Goal: Complete application form

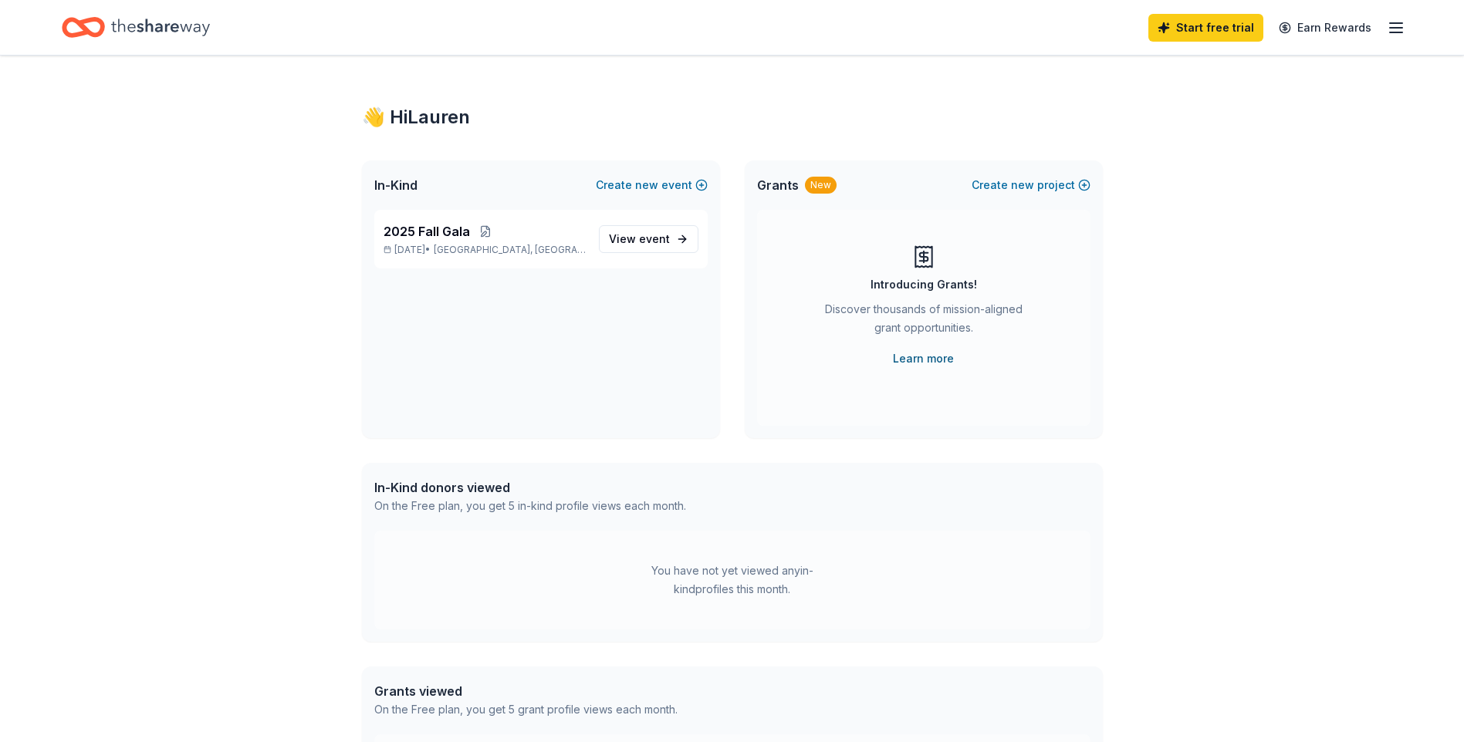
click at [927, 364] on link "Learn more" at bounding box center [923, 358] width 61 height 19
click at [643, 231] on span "View event" at bounding box center [639, 239] width 61 height 19
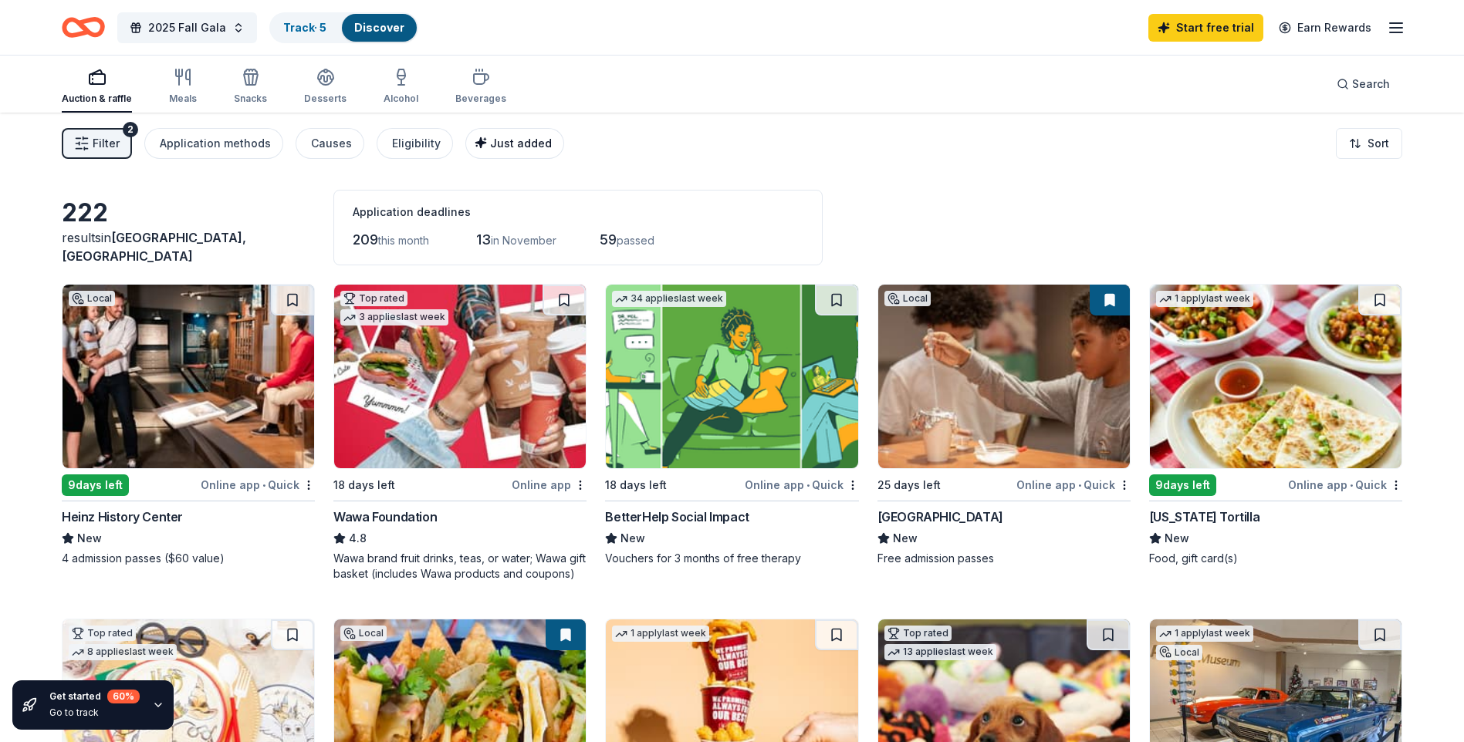
click at [511, 140] on span "Just added" at bounding box center [521, 143] width 62 height 13
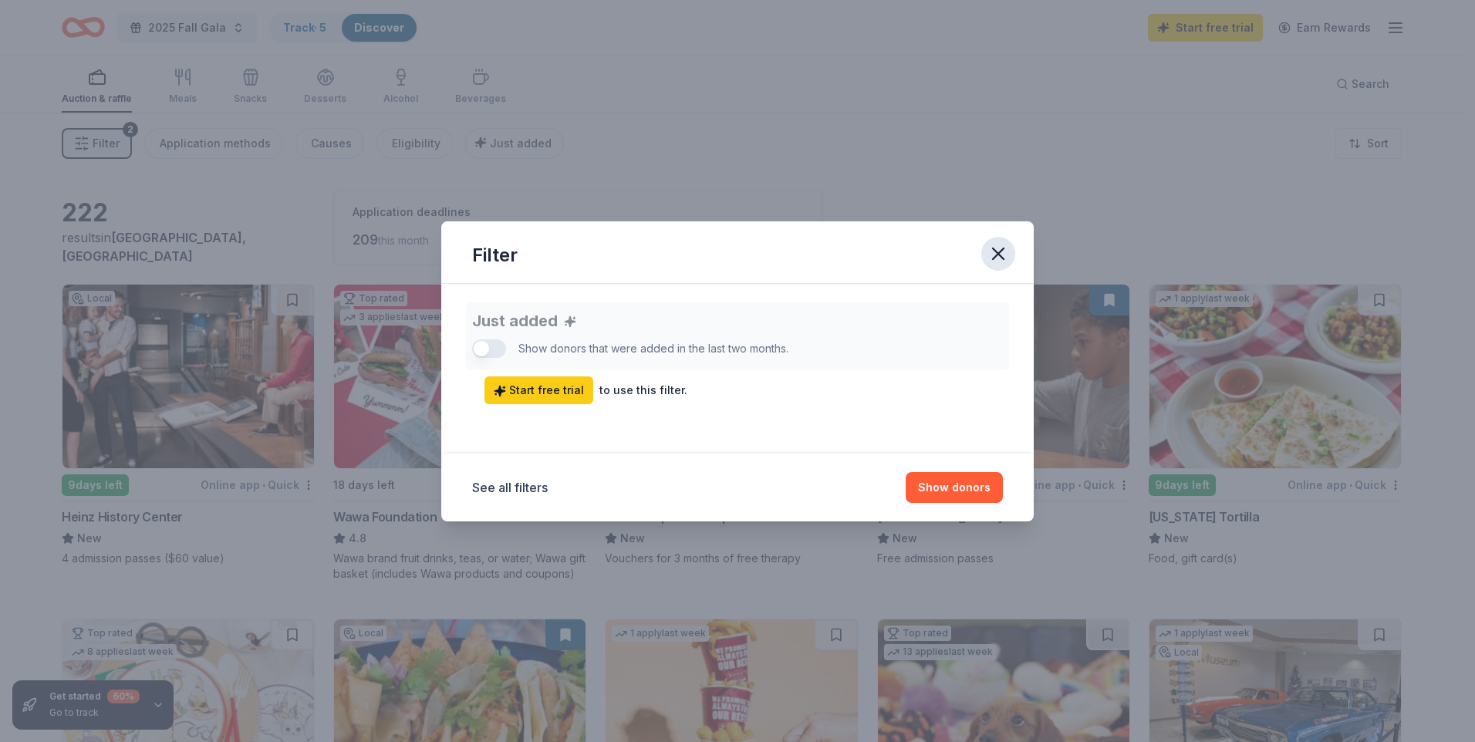
click at [993, 258] on icon "button" at bounding box center [998, 253] width 11 height 11
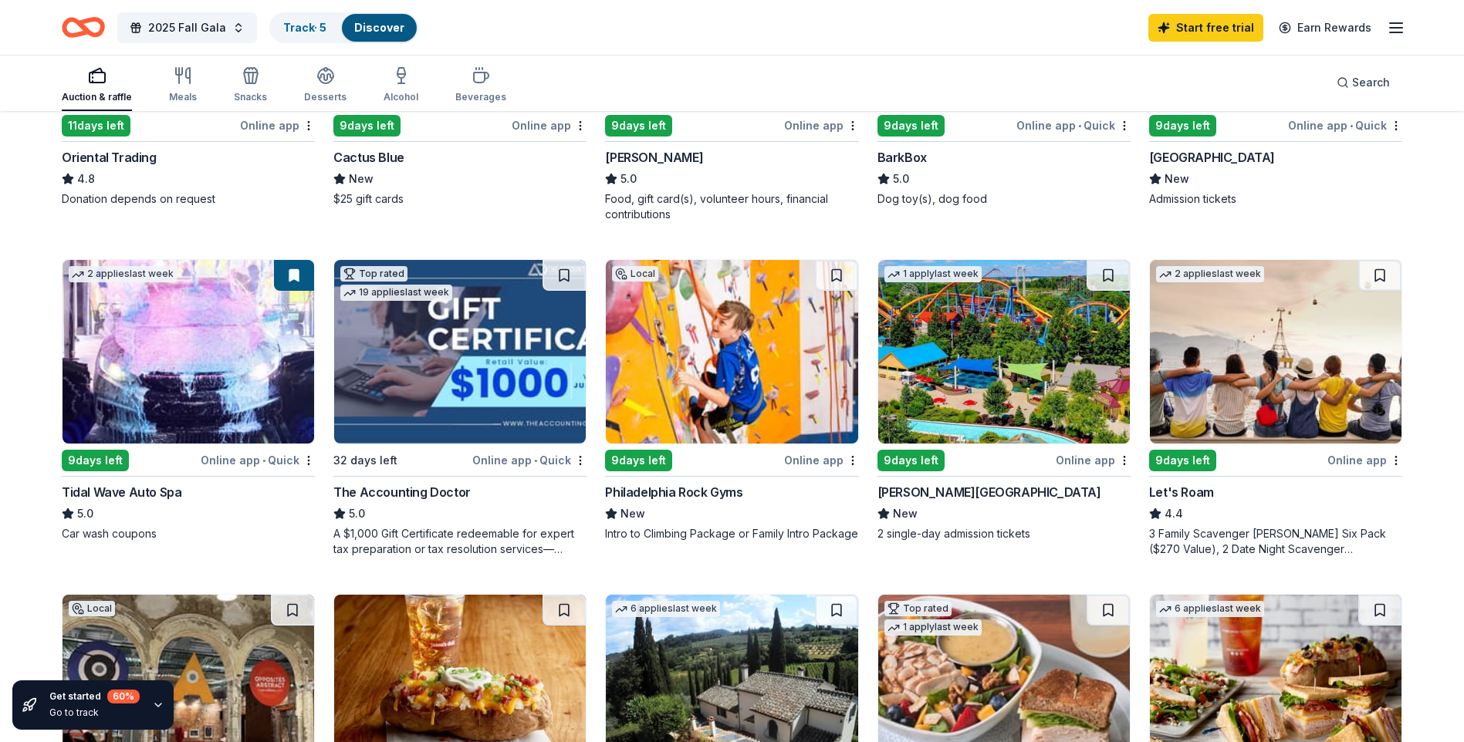
scroll to position [771, 0]
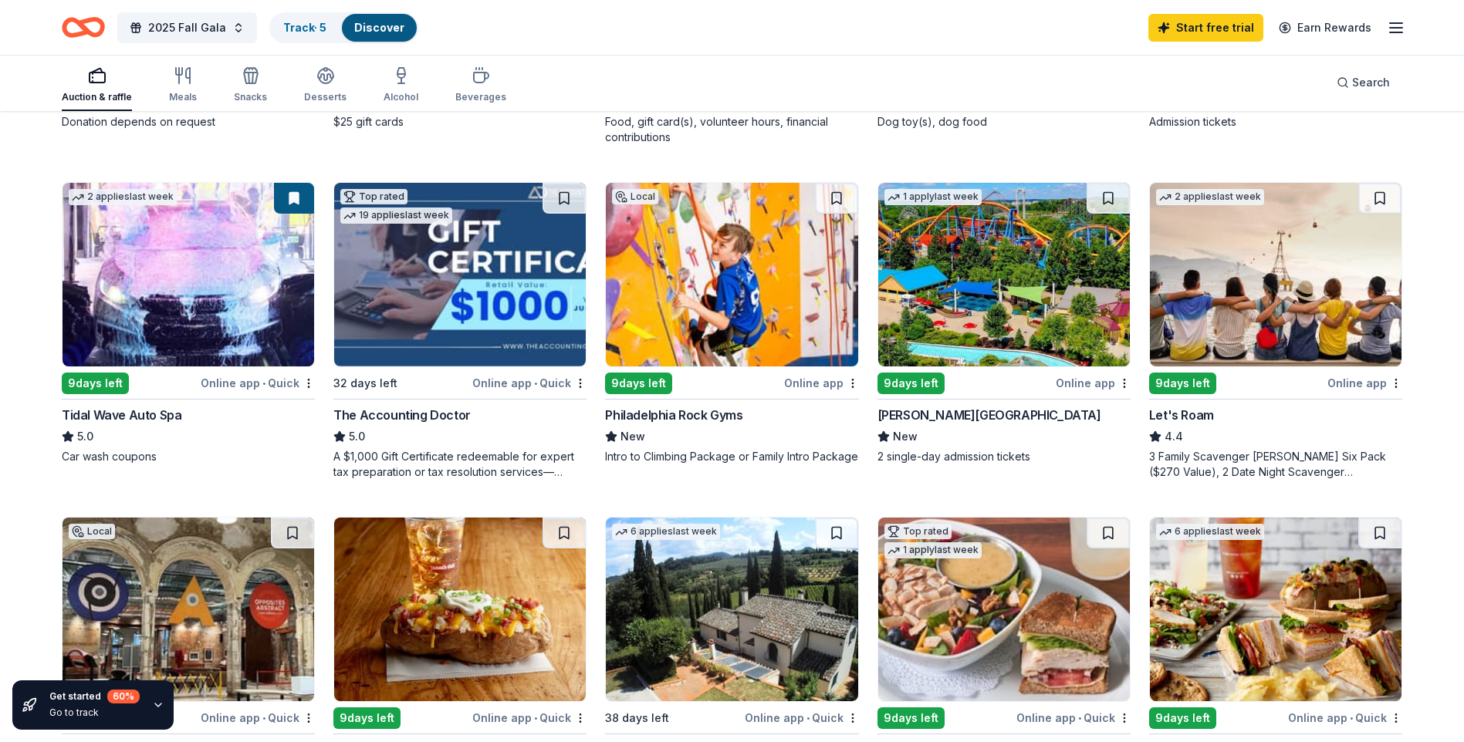
click at [971, 414] on div "Dorney Park & Wildwater Kingdom" at bounding box center [989, 415] width 224 height 19
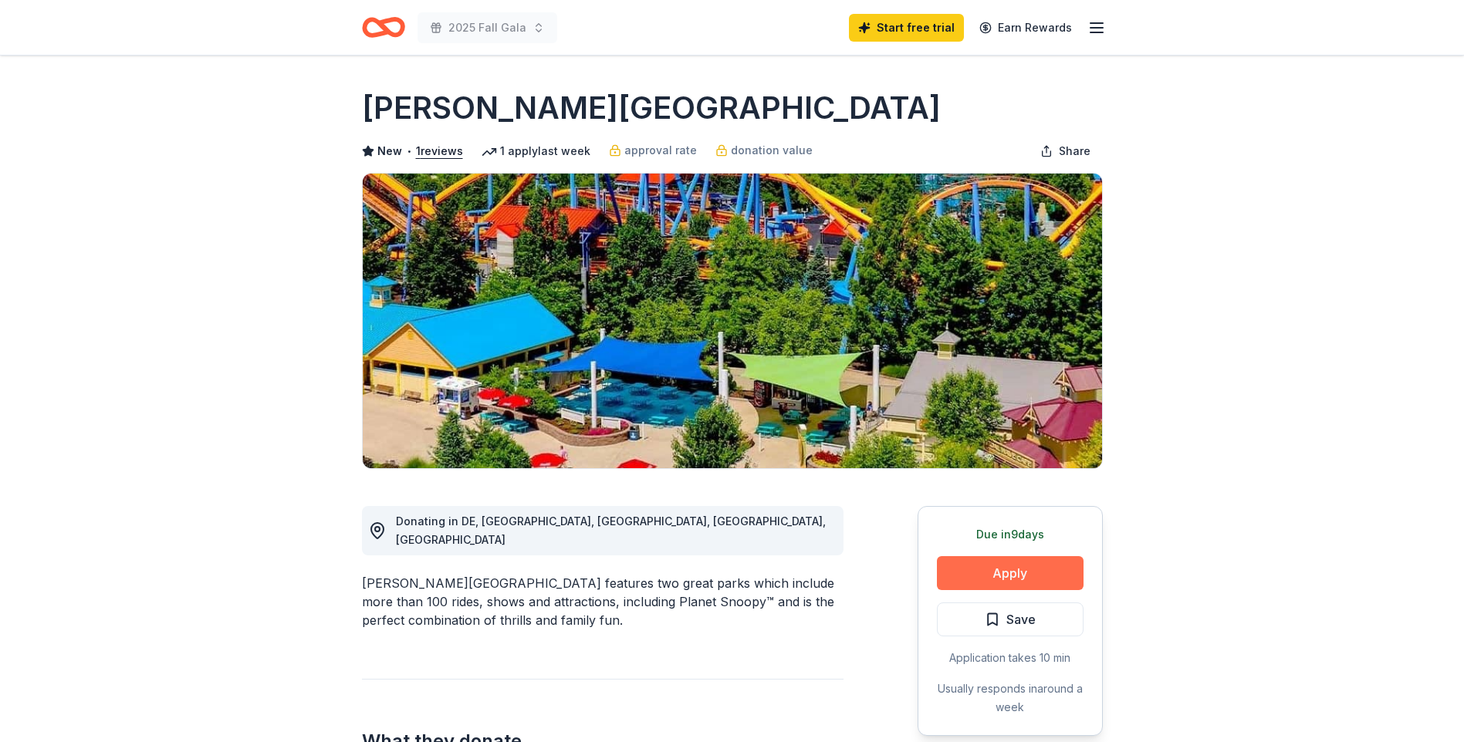
click at [1010, 570] on button "Apply" at bounding box center [1010, 573] width 147 height 34
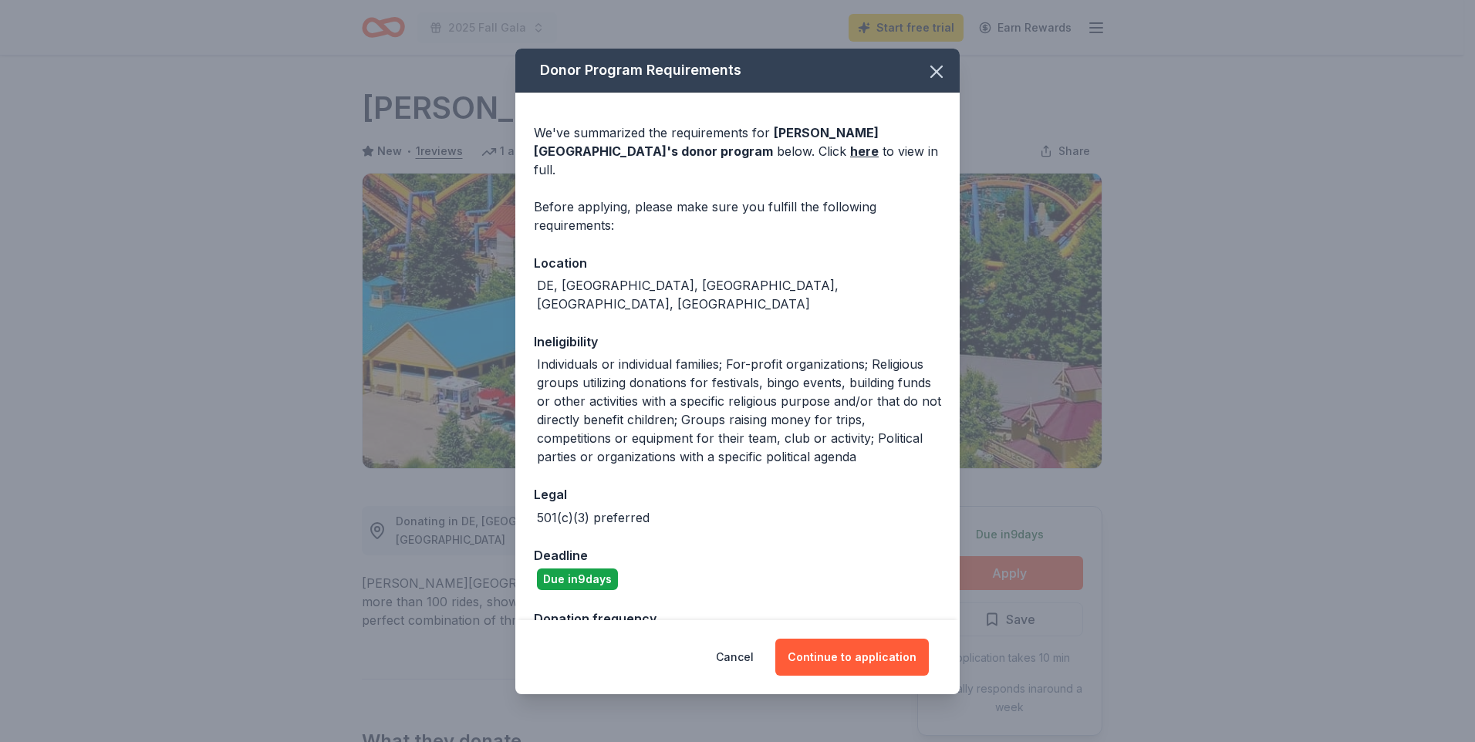
scroll to position [73, 0]
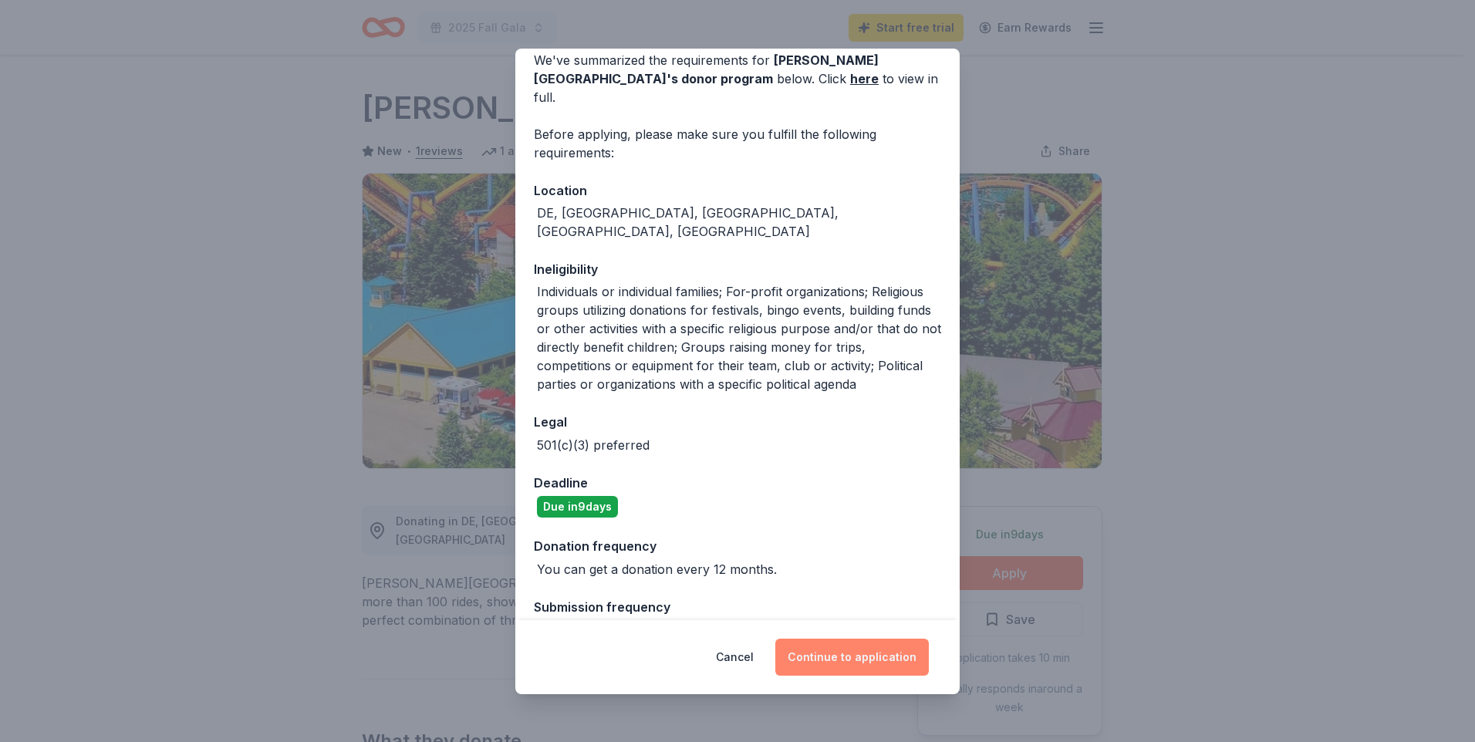
click at [873, 650] on button "Continue to application" at bounding box center [852, 657] width 154 height 37
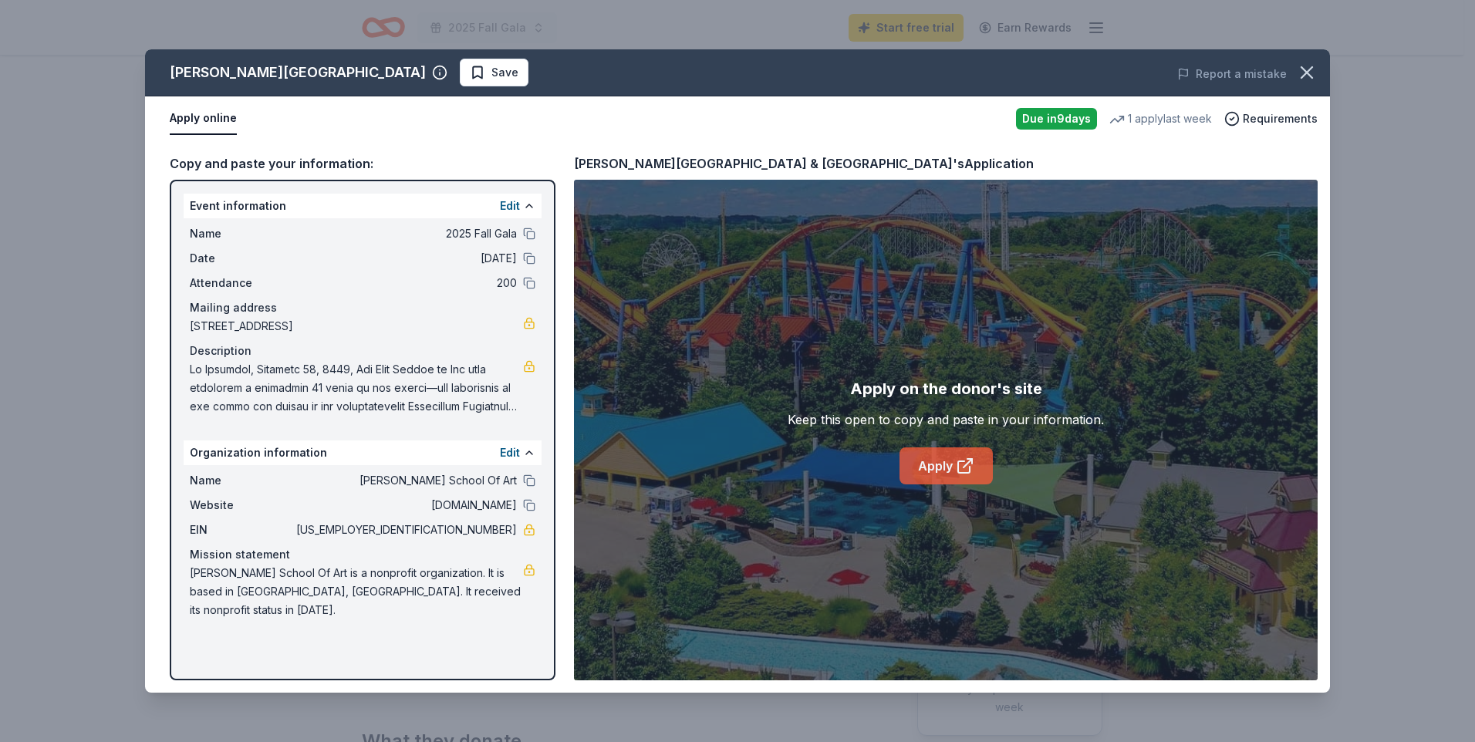
click at [960, 461] on icon at bounding box center [964, 467] width 12 height 12
